Goal: Task Accomplishment & Management: Use online tool/utility

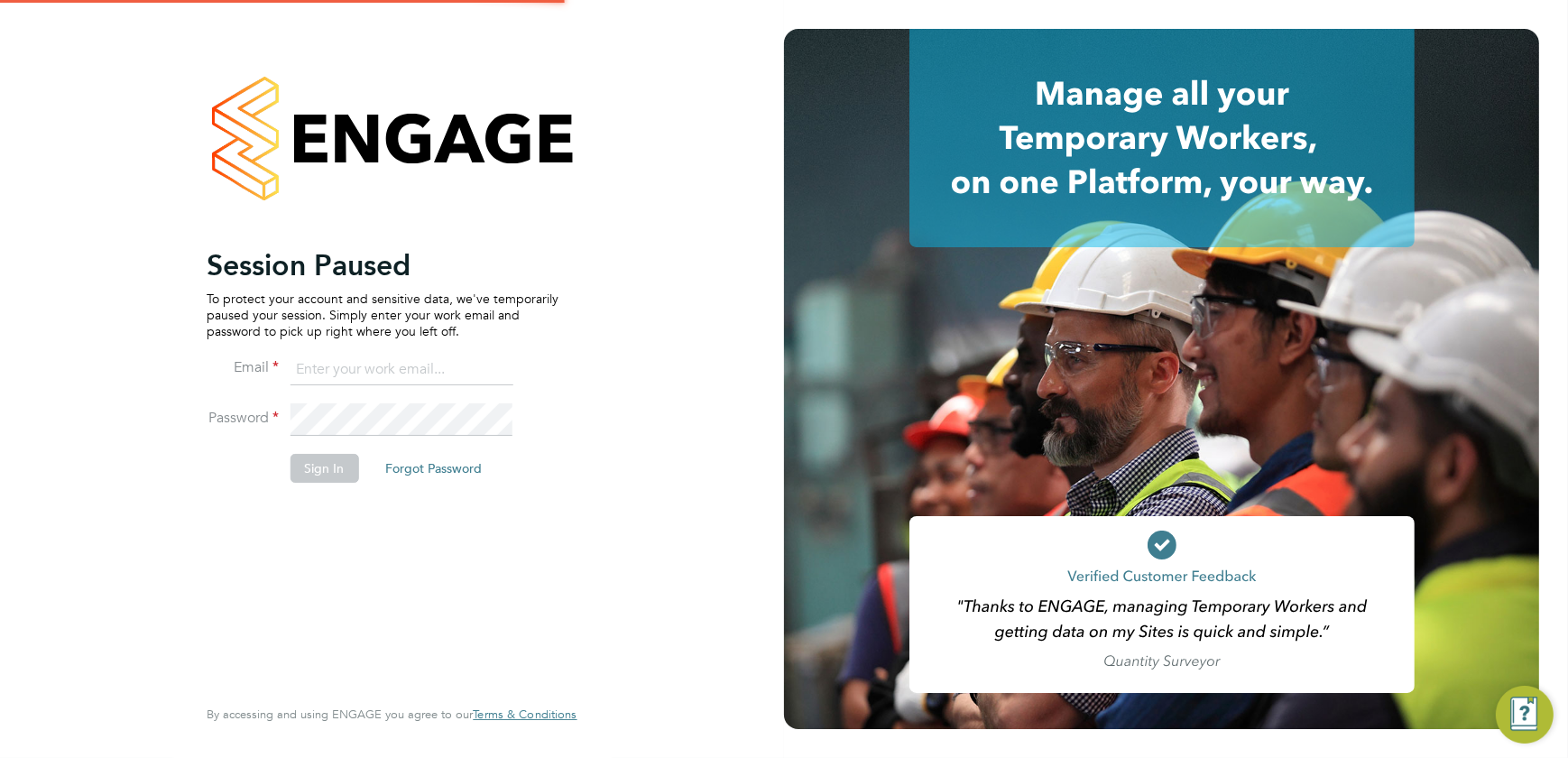
type input "shaun@simcott.co.uk"
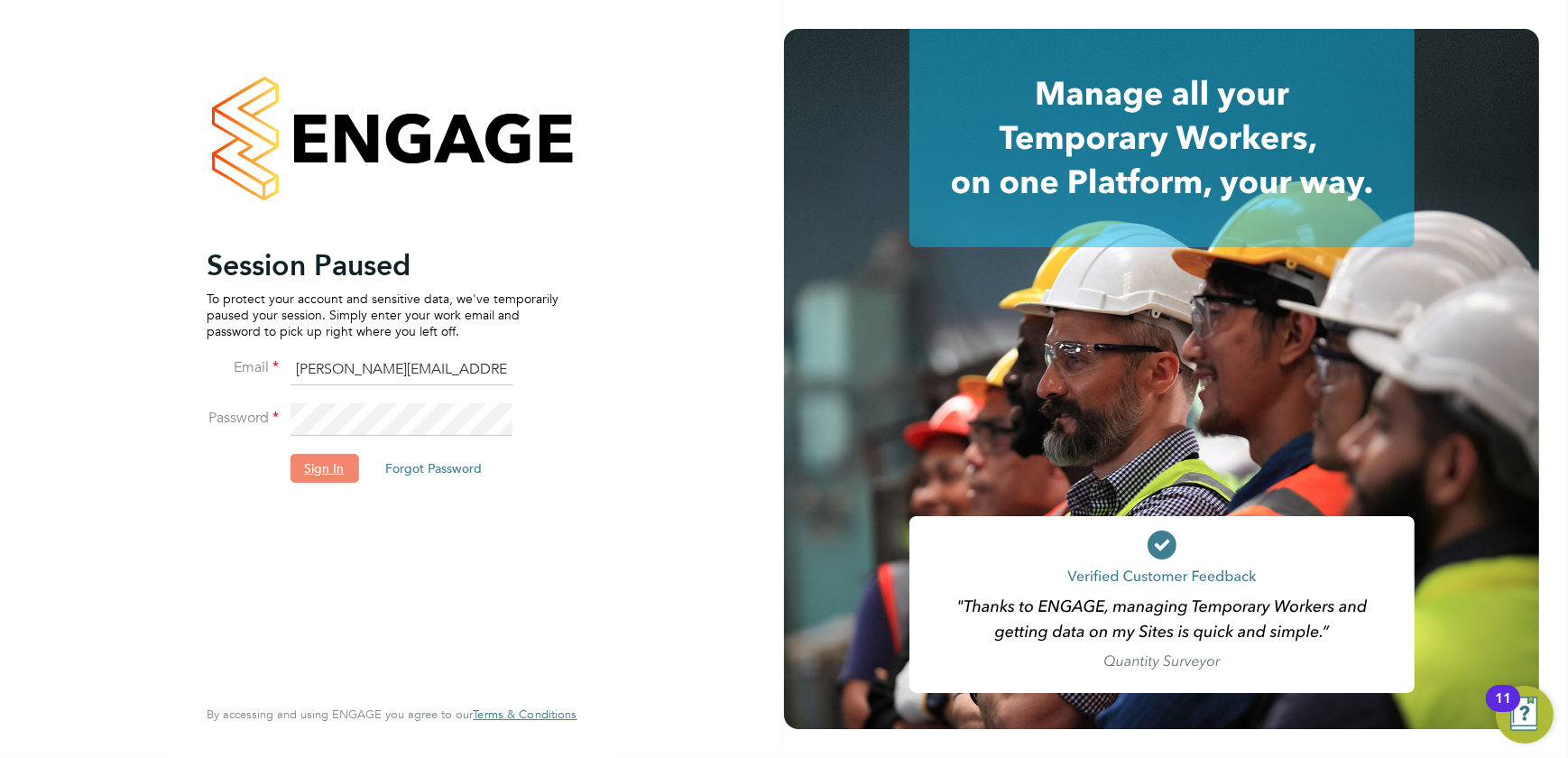
click at [326, 480] on button "Sign In" at bounding box center [324, 468] width 69 height 29
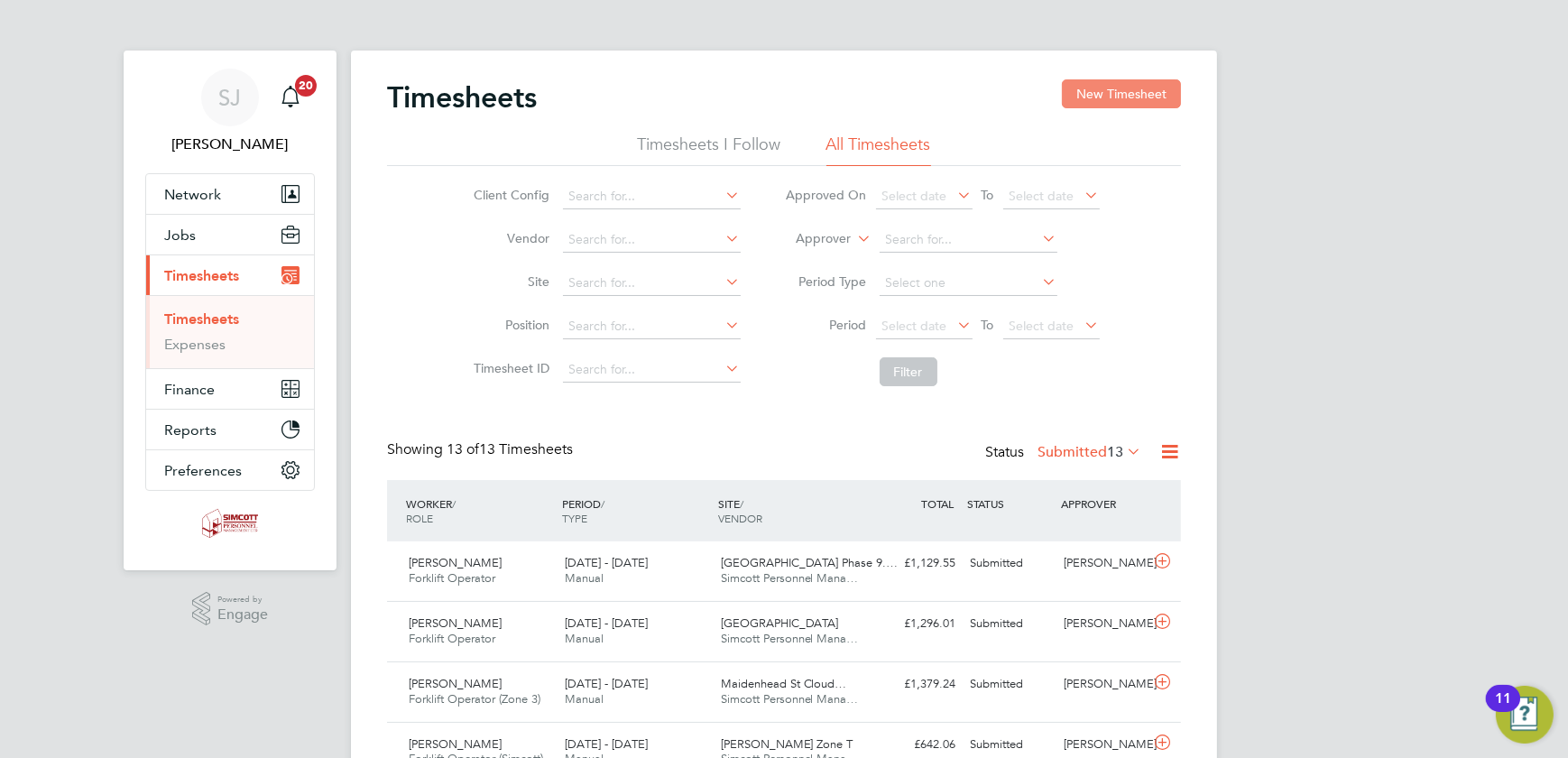
click at [1092, 82] on button "New Timesheet" at bounding box center [1121, 94] width 119 height 29
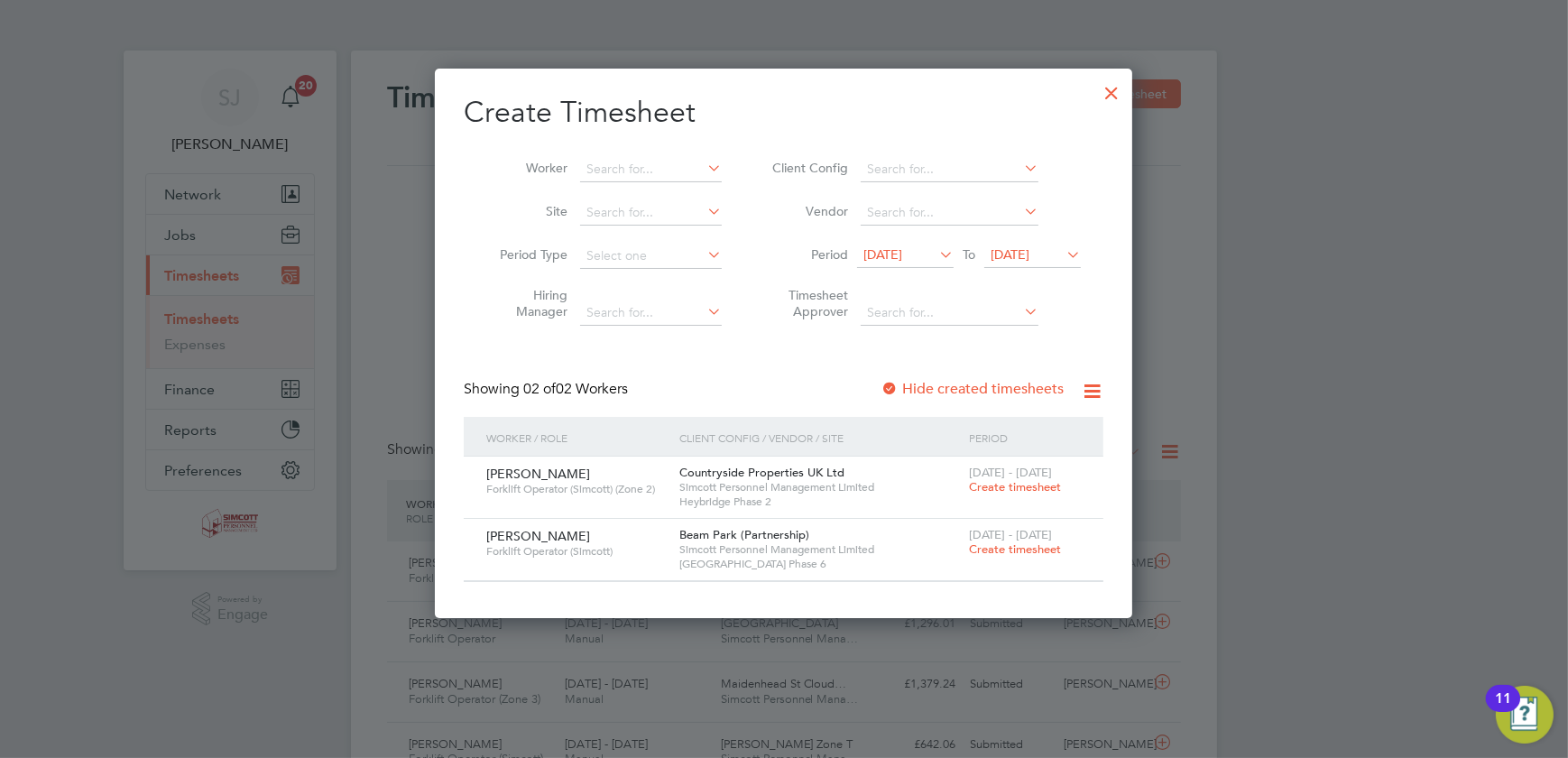
click at [1034, 480] on span "Create timesheet" at bounding box center [1015, 487] width 92 height 15
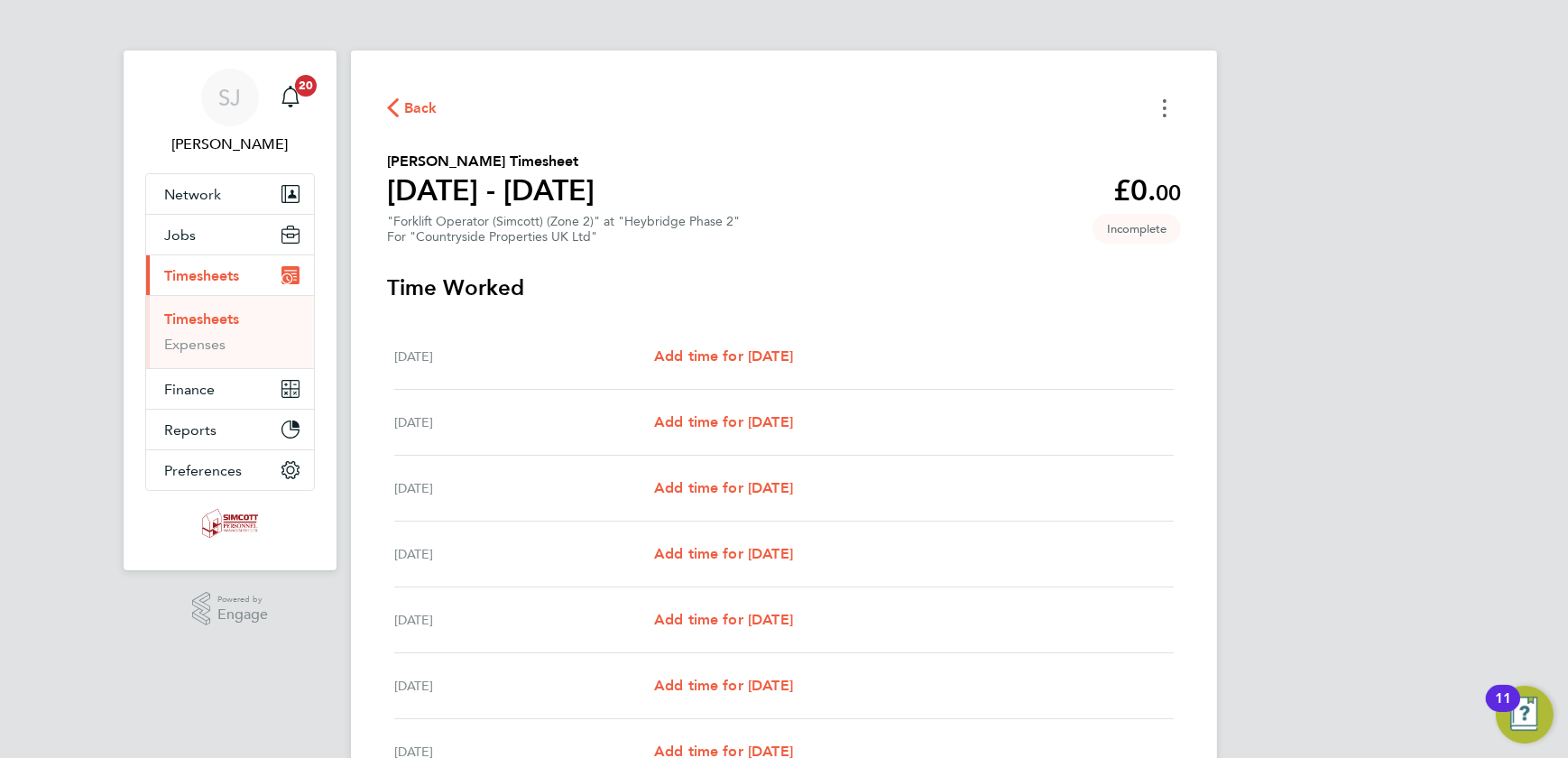
click at [1162, 107] on button "Timesheets Menu" at bounding box center [1165, 107] width 33 height 28
click at [1013, 145] on button "Mark as absent" at bounding box center [1072, 148] width 216 height 36
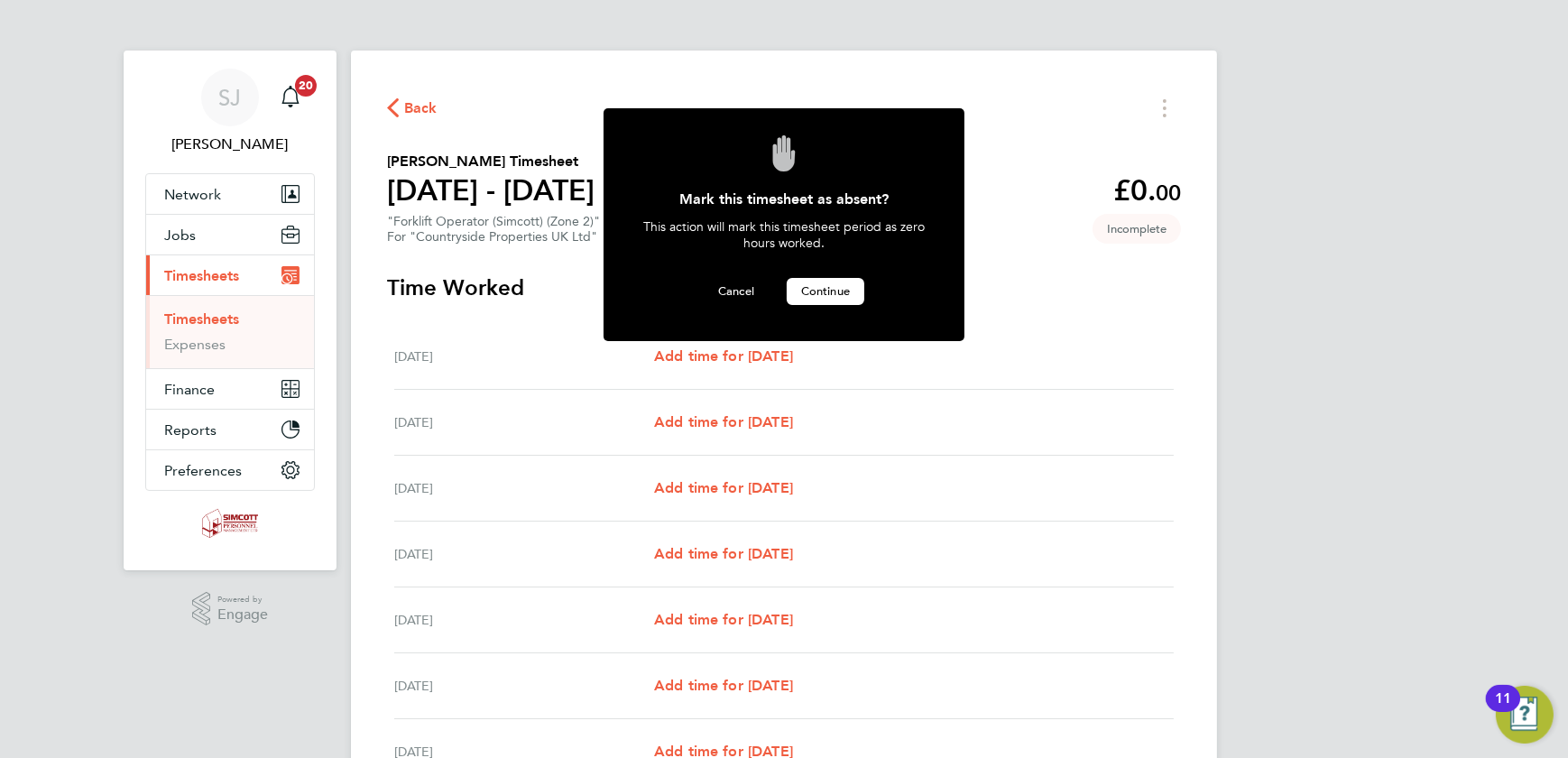
click at [826, 285] on span "Continue" at bounding box center [826, 291] width 49 height 15
